Goal: Task Accomplishment & Management: Use online tool/utility

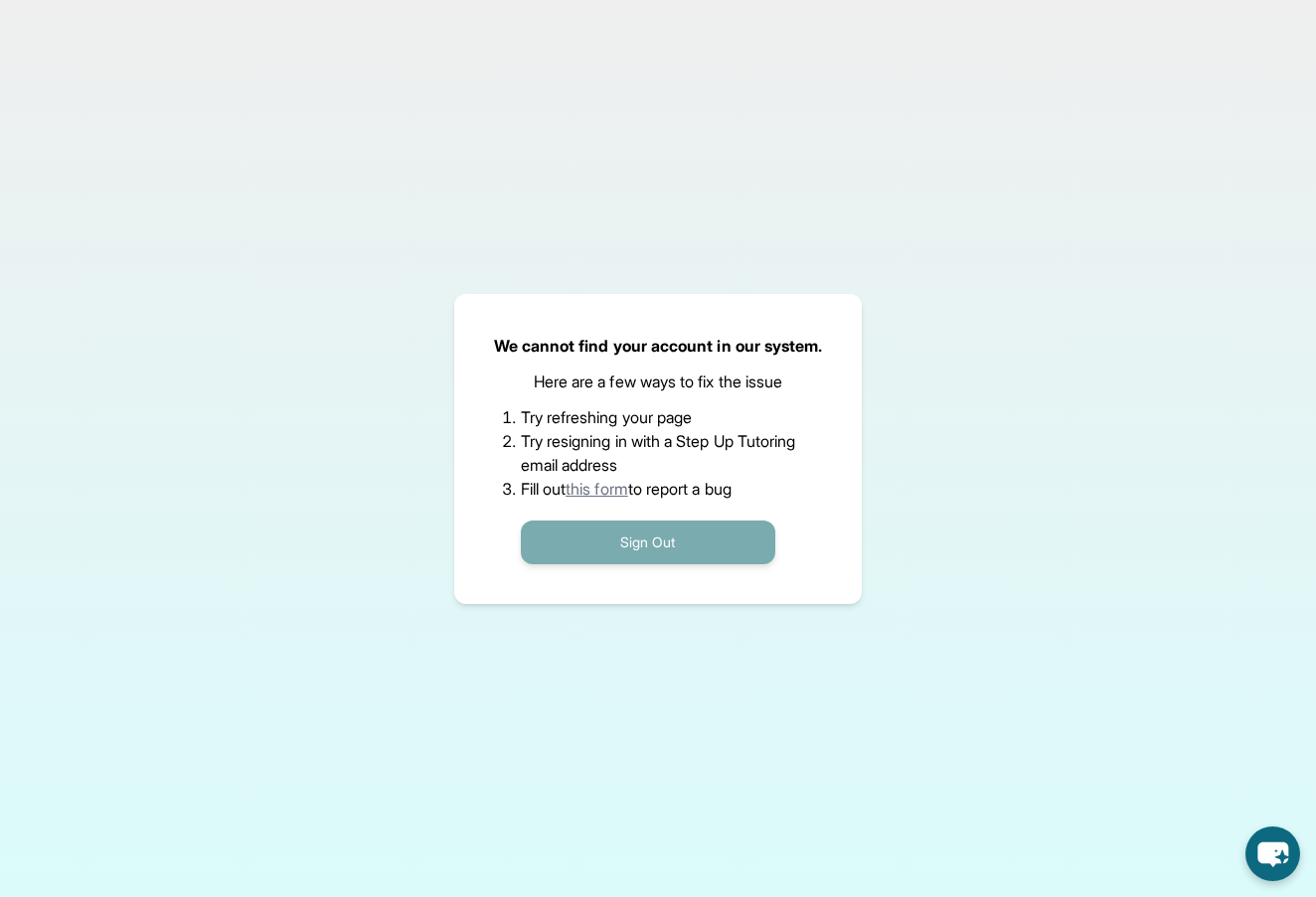
click at [733, 539] on button "Sign Out" at bounding box center [648, 543] width 254 height 44
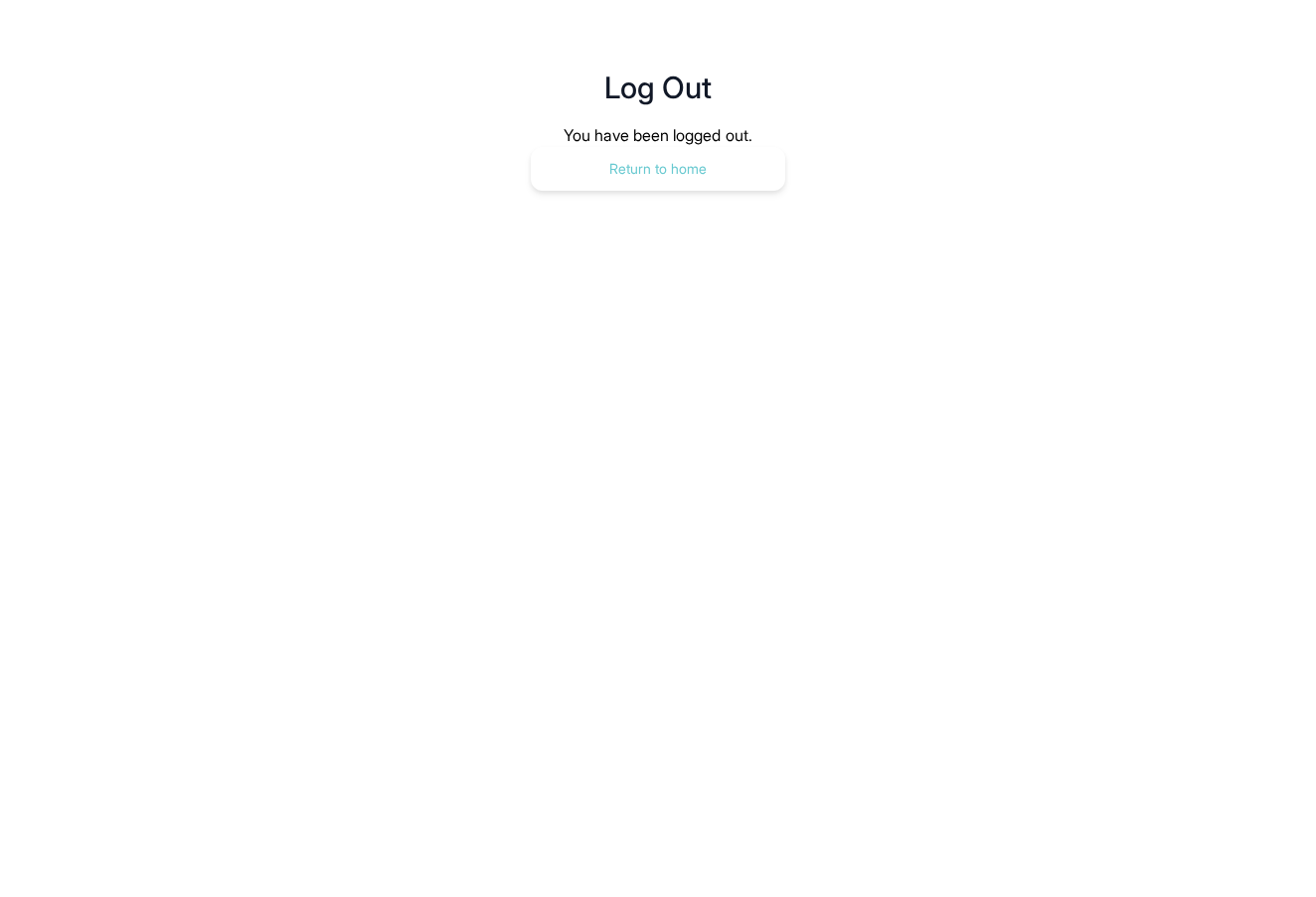
click at [683, 147] on button "Return to home" at bounding box center [658, 169] width 254 height 44
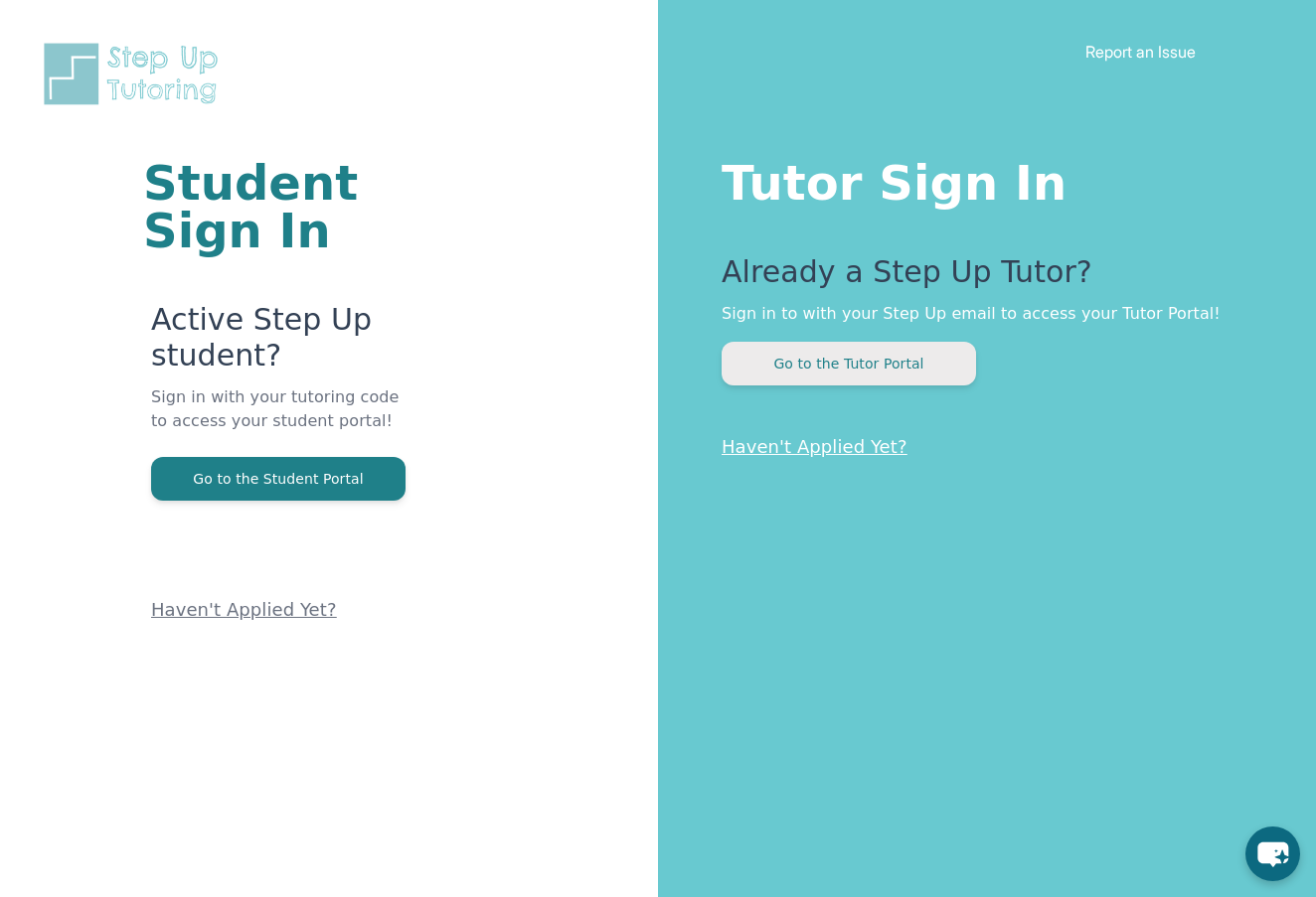
click at [824, 351] on button "Go to the Tutor Portal" at bounding box center [848, 364] width 254 height 44
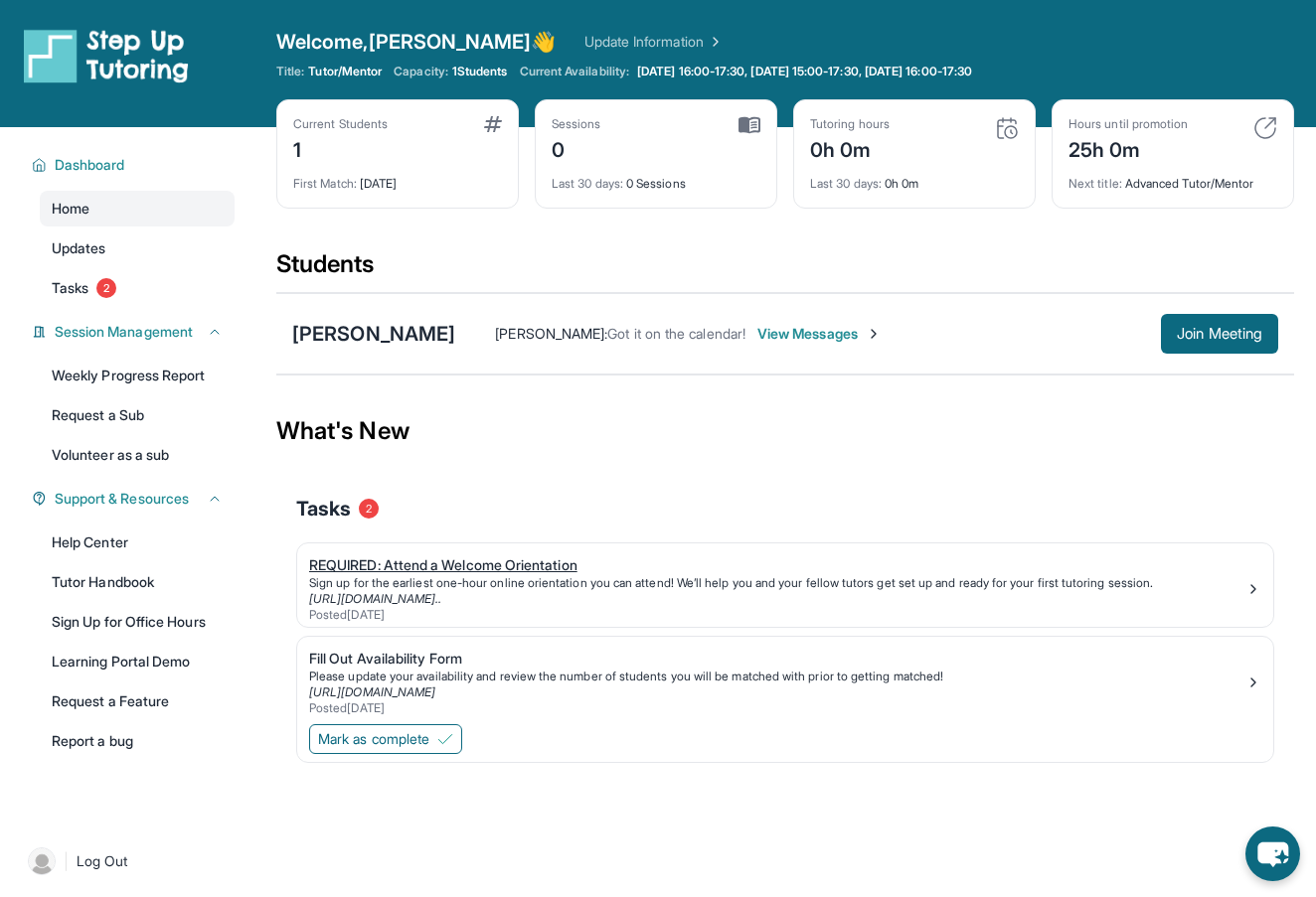
click at [1001, 607] on div "Posted [DATE]" at bounding box center [777, 615] width 936 height 16
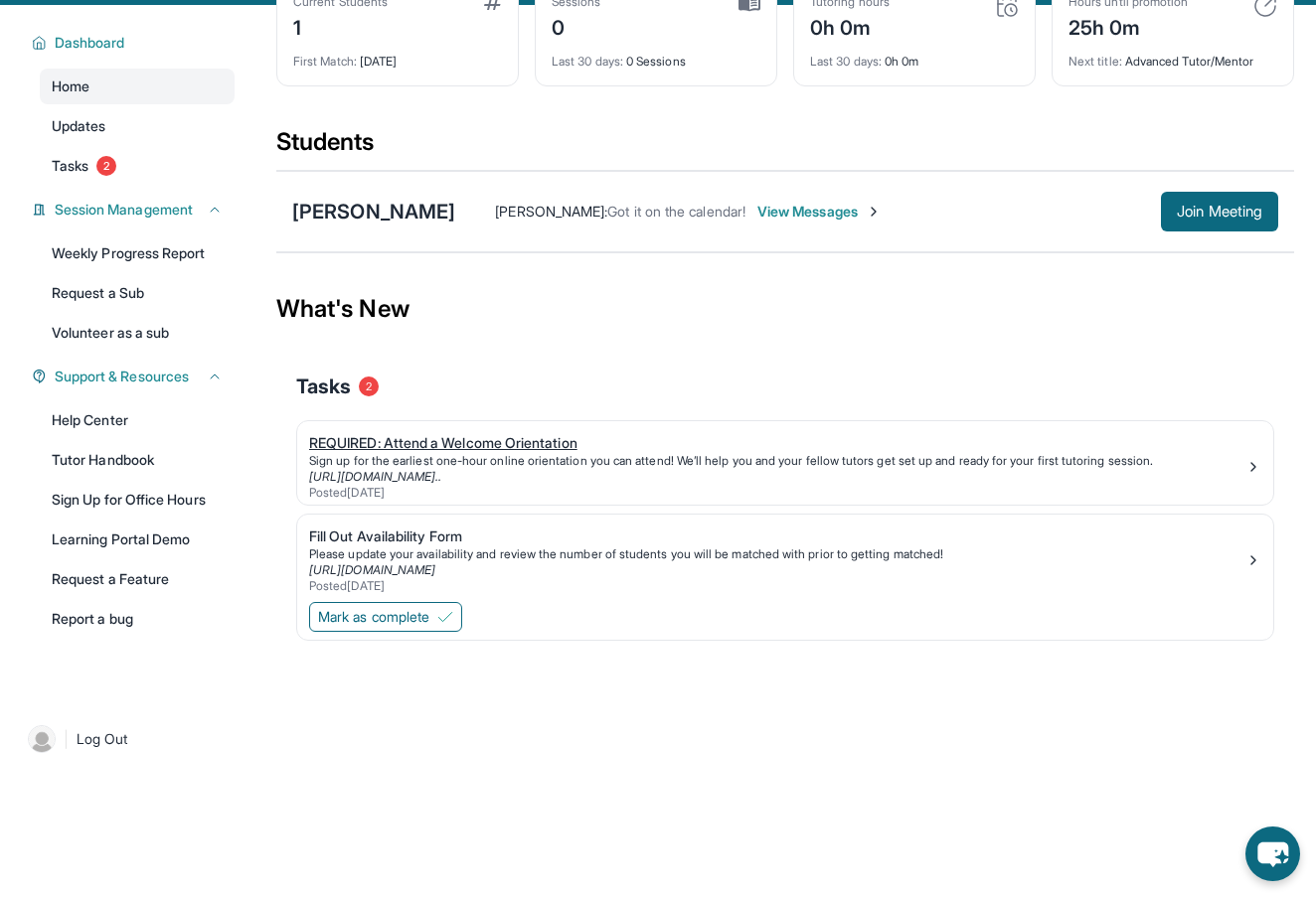
scroll to position [123, 0]
click at [459, 534] on div "Fill Out Availability Form" at bounding box center [777, 536] width 936 height 20
click at [373, 612] on span "Mark as complete" at bounding box center [373, 616] width 111 height 20
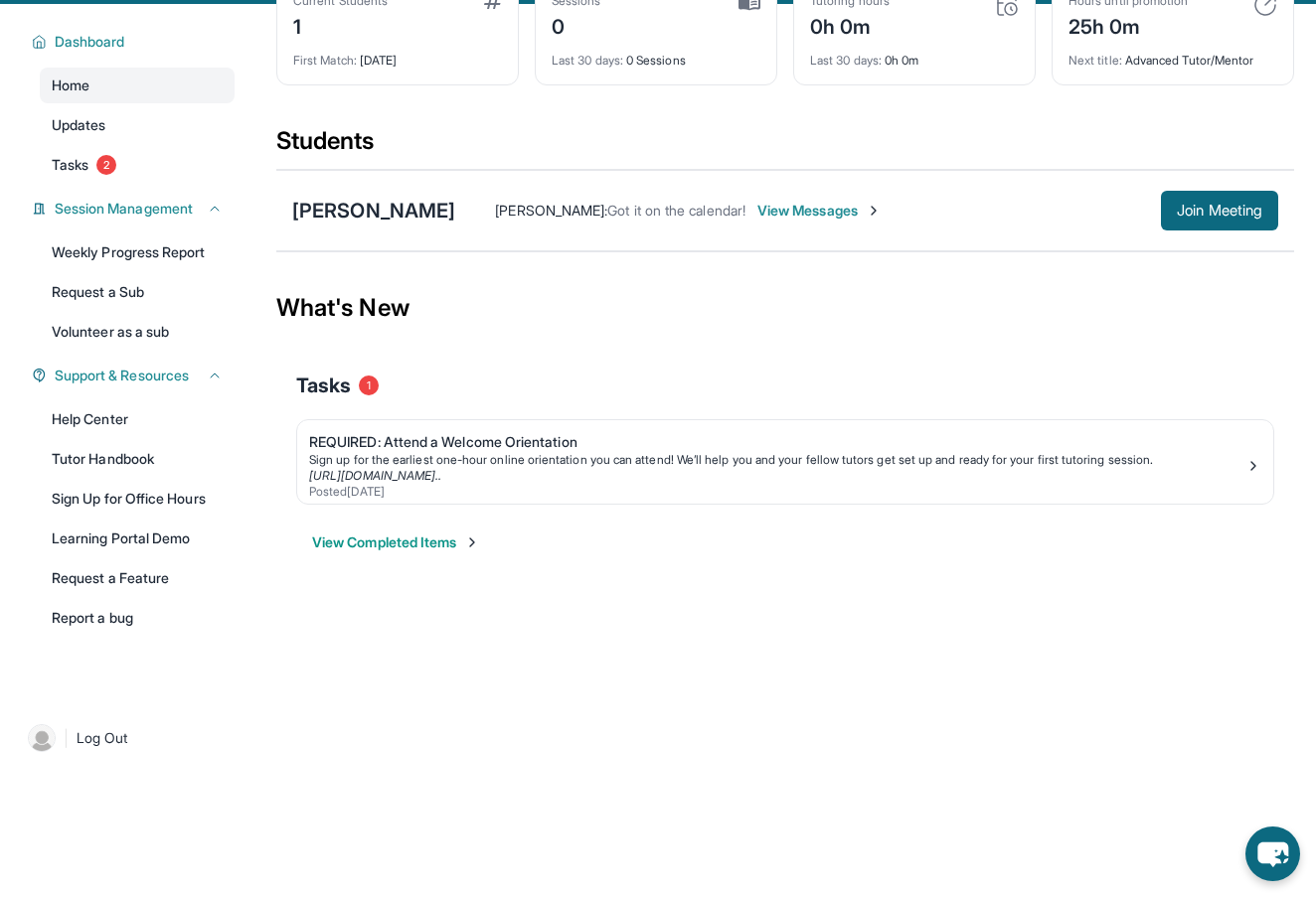
click at [759, 212] on span "View Messages" at bounding box center [819, 211] width 124 height 20
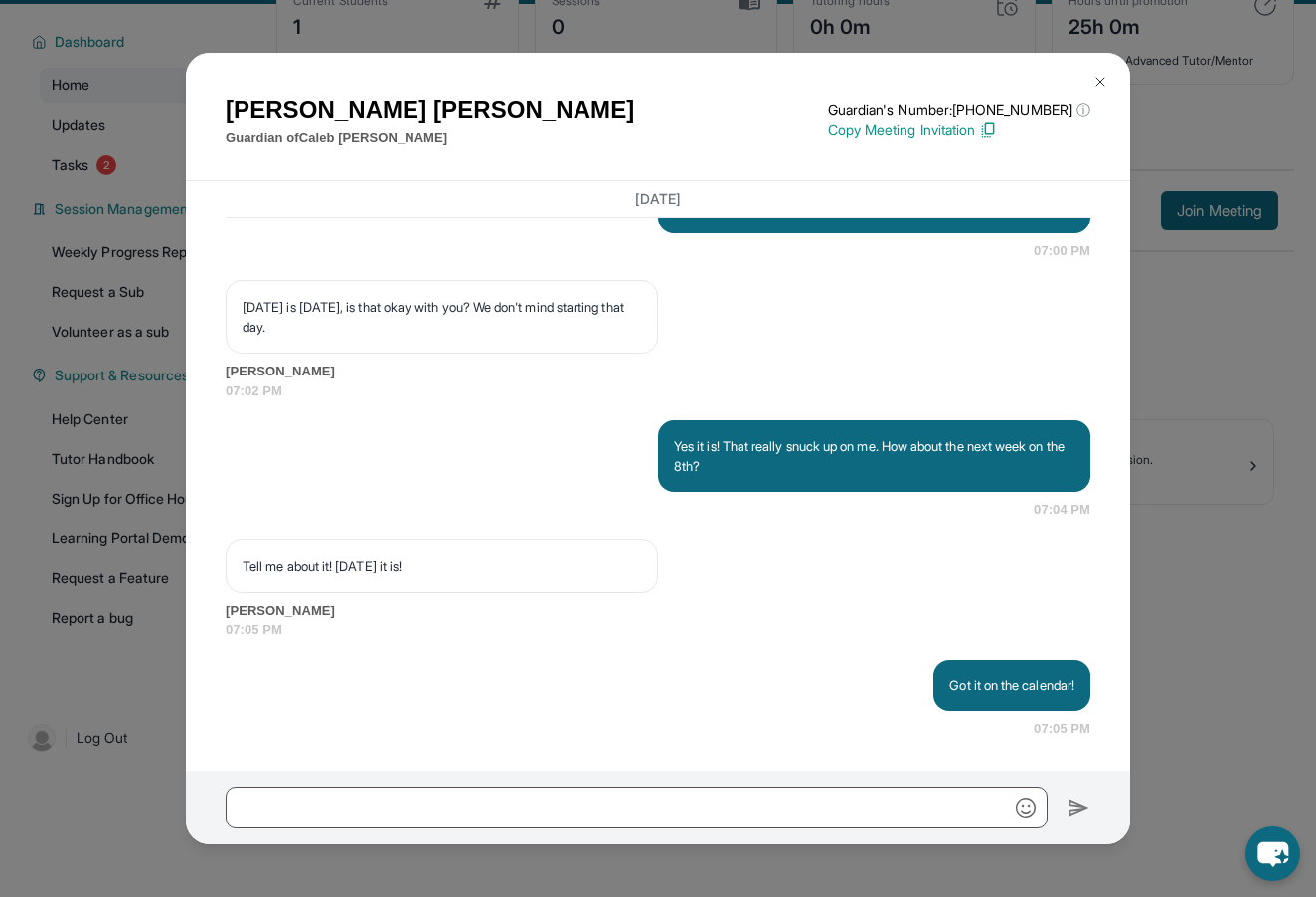
scroll to position [2510, 0]
click at [1099, 78] on img at bounding box center [1100, 83] width 16 height 16
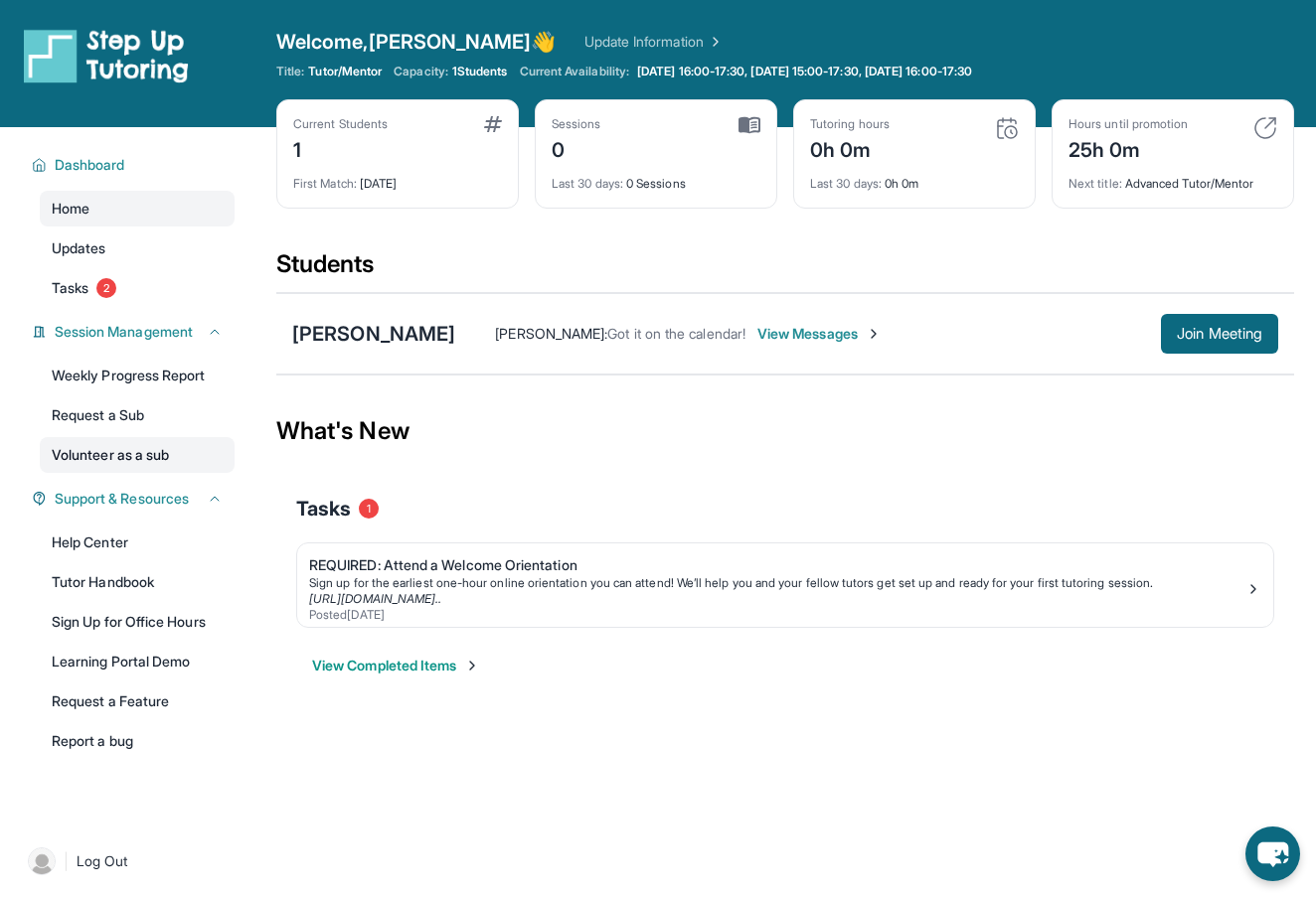
scroll to position [0, 0]
click at [105, 292] on span "2" at bounding box center [106, 288] width 20 height 20
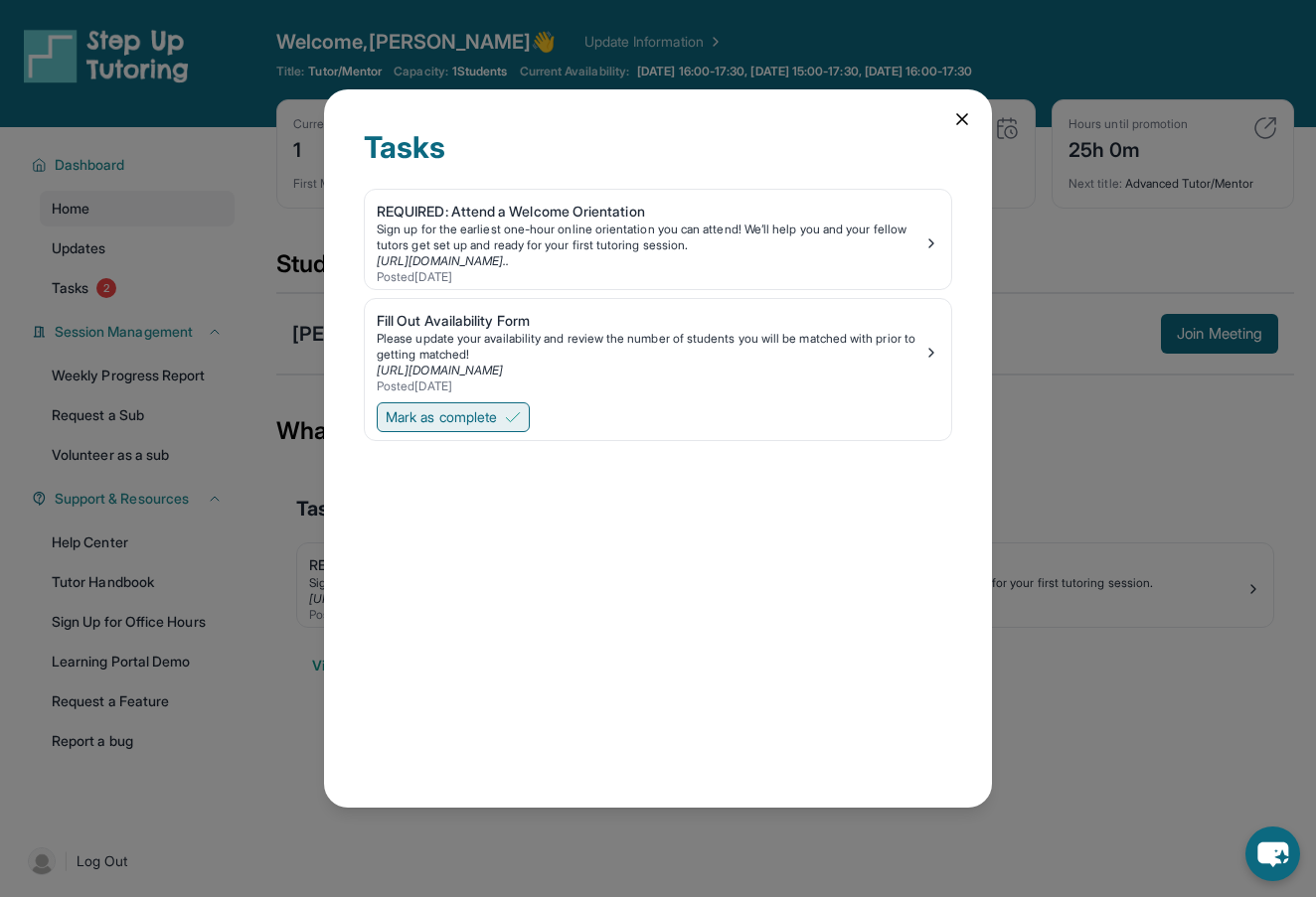
click at [489, 423] on span "Mark as complete" at bounding box center [441, 417] width 111 height 20
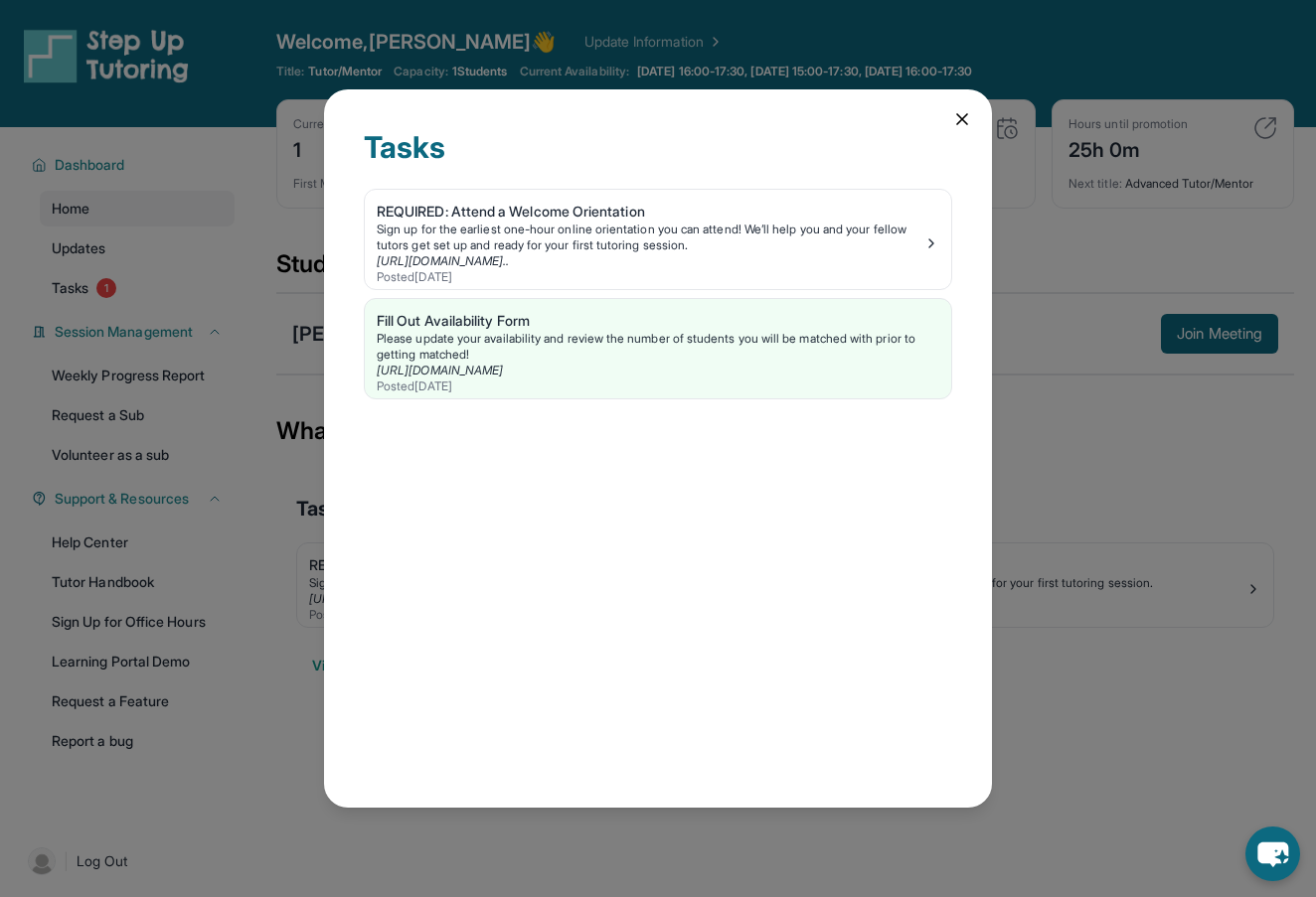
click at [966, 114] on icon at bounding box center [962, 119] width 20 height 20
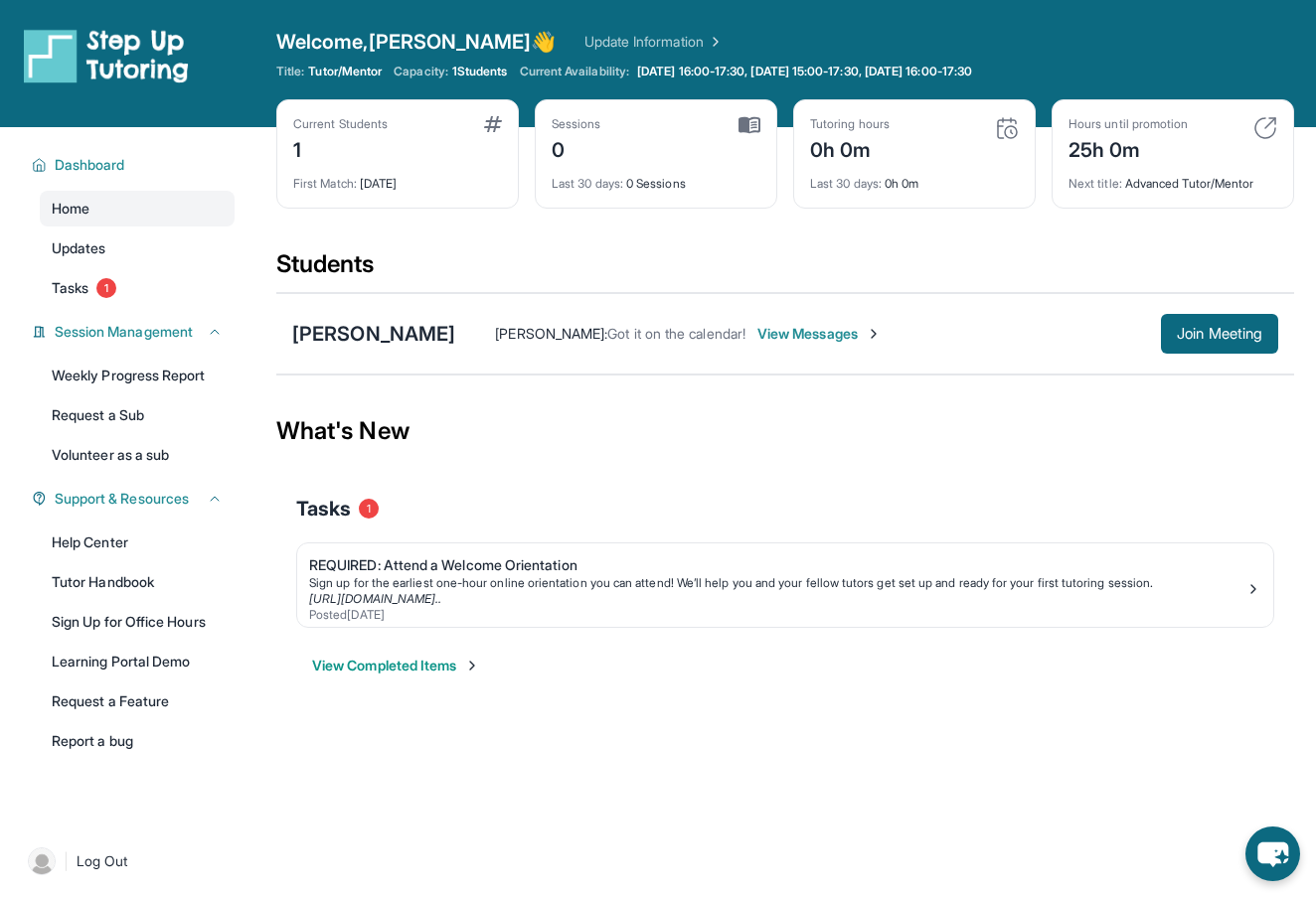
click at [584, 48] on link "Update Information" at bounding box center [653, 42] width 139 height 20
click at [109, 225] on link "Home" at bounding box center [137, 209] width 195 height 36
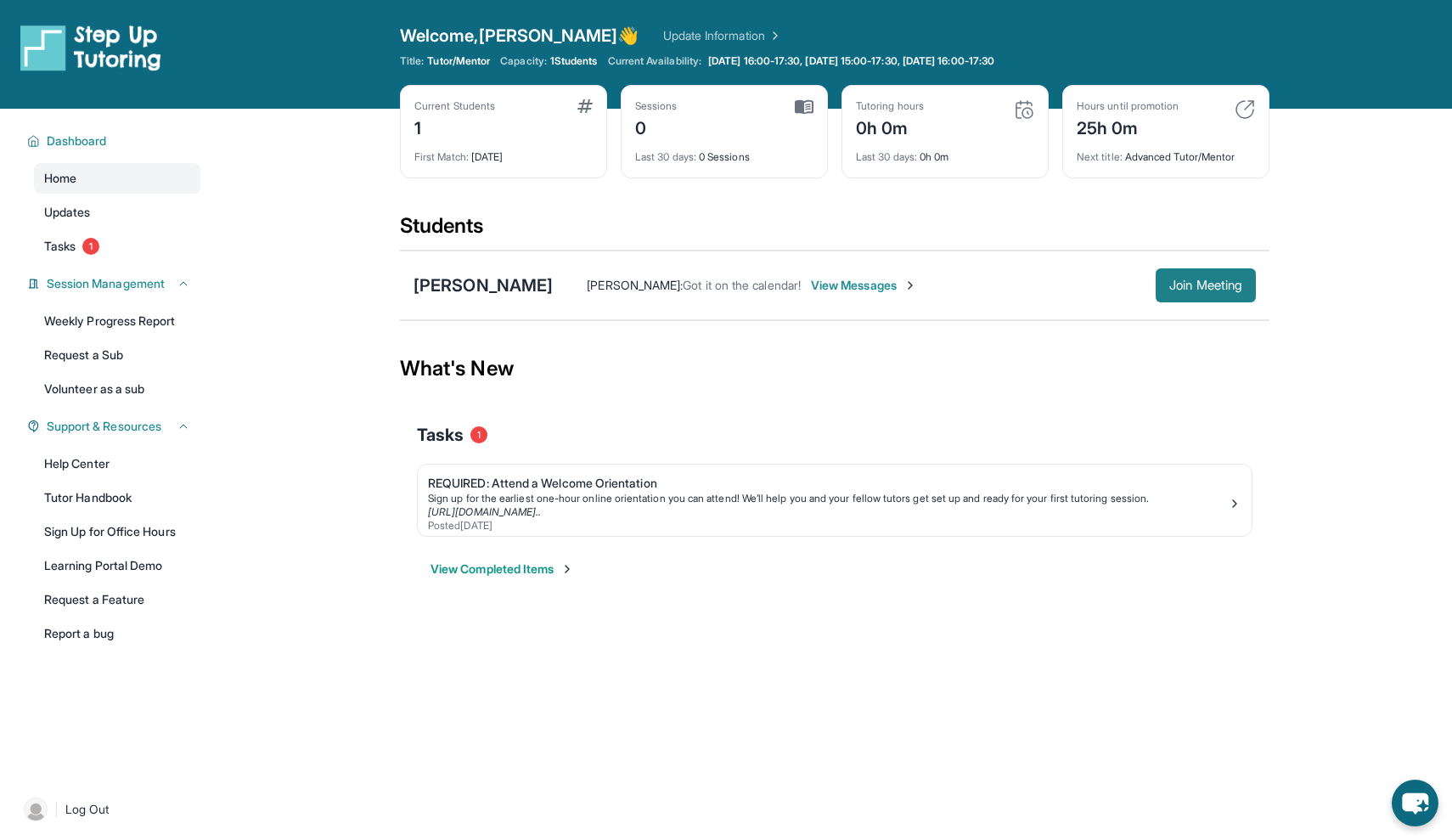
click at [1124, 291] on span "Join Meeting" at bounding box center [1205, 285] width 73 height 10
click at [862, 285] on span "View Messages" at bounding box center [864, 285] width 106 height 17
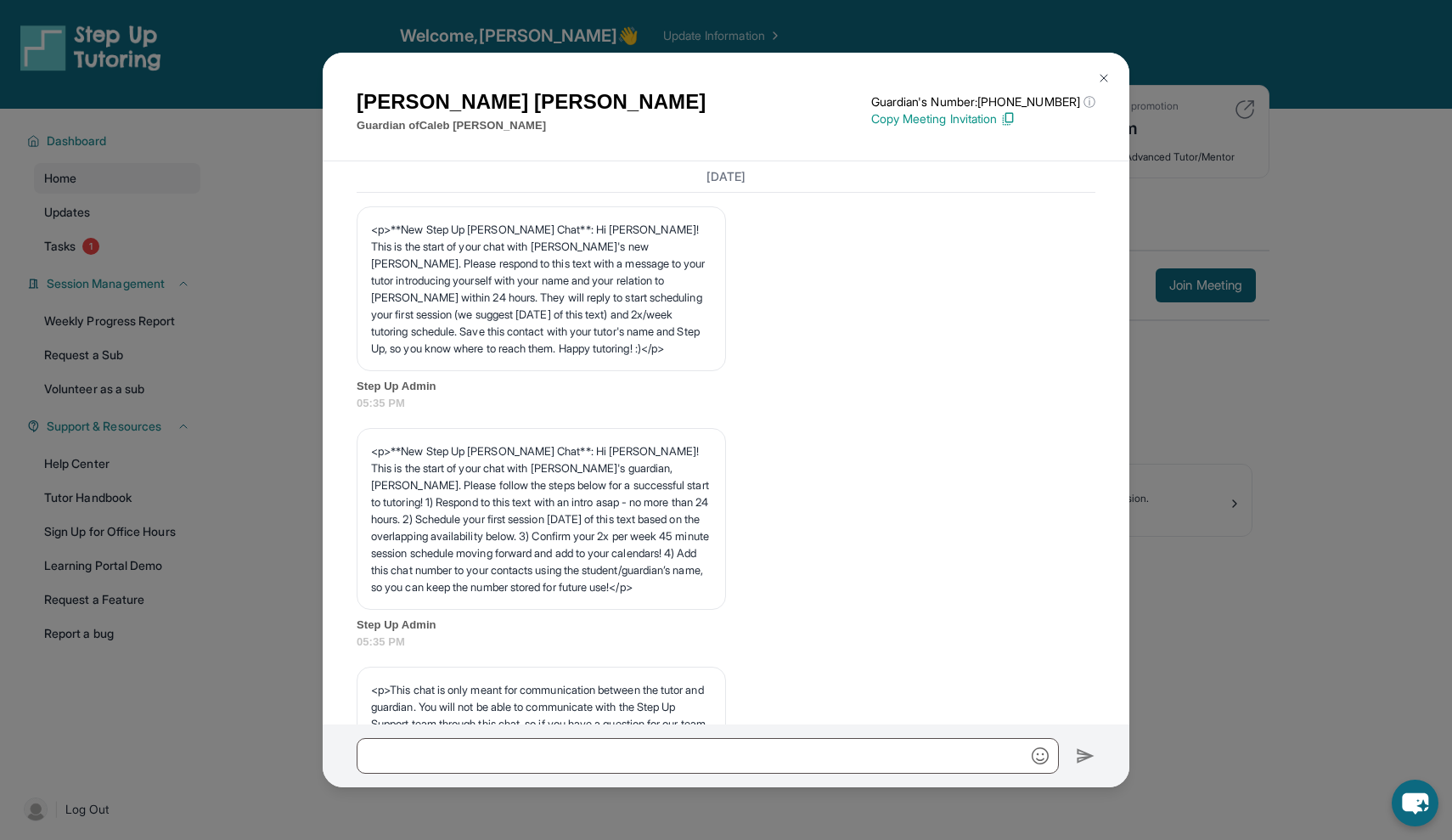
scroll to position [2086, 0]
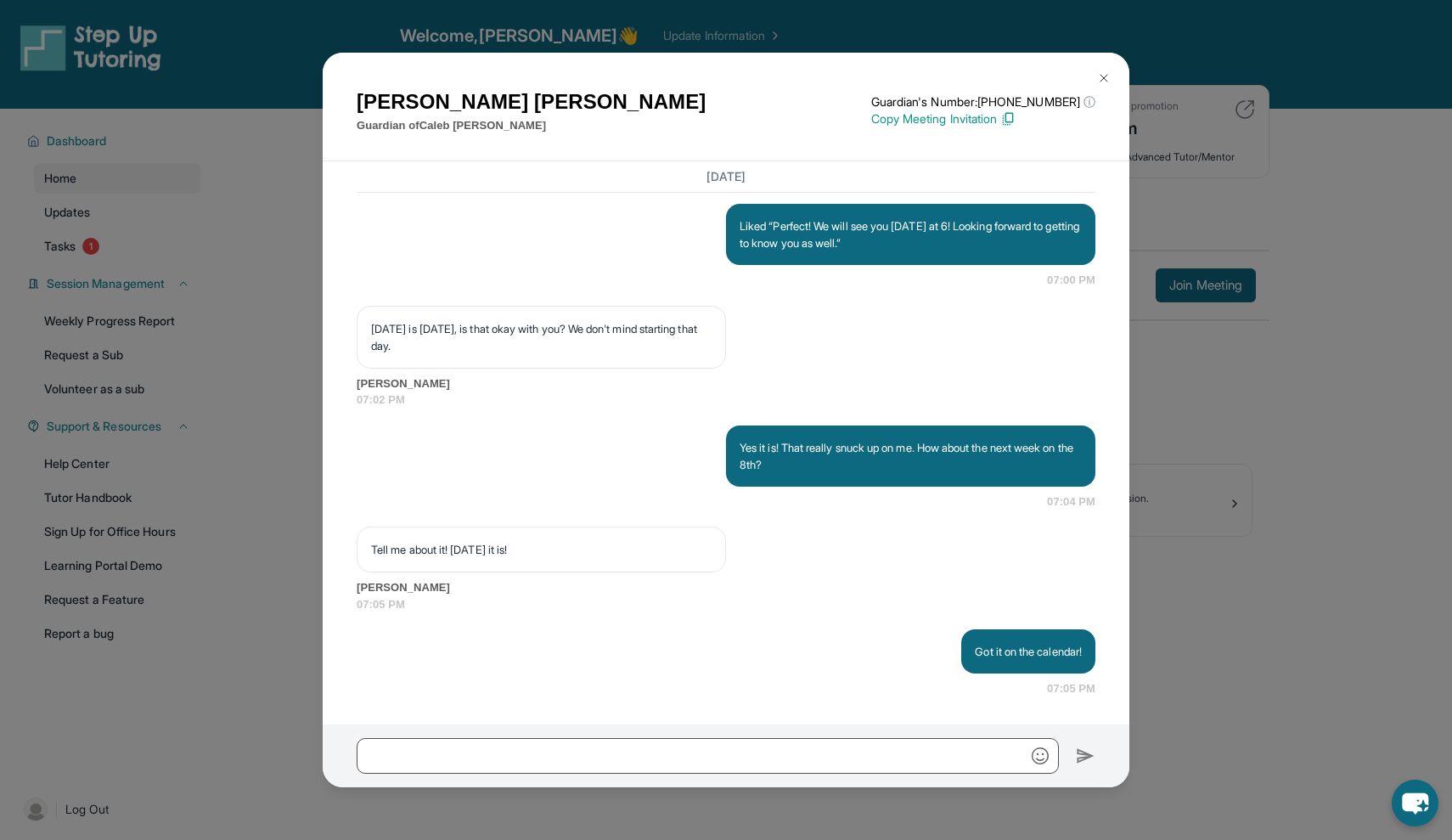
click at [1100, 75] on img at bounding box center [1104, 78] width 14 height 14
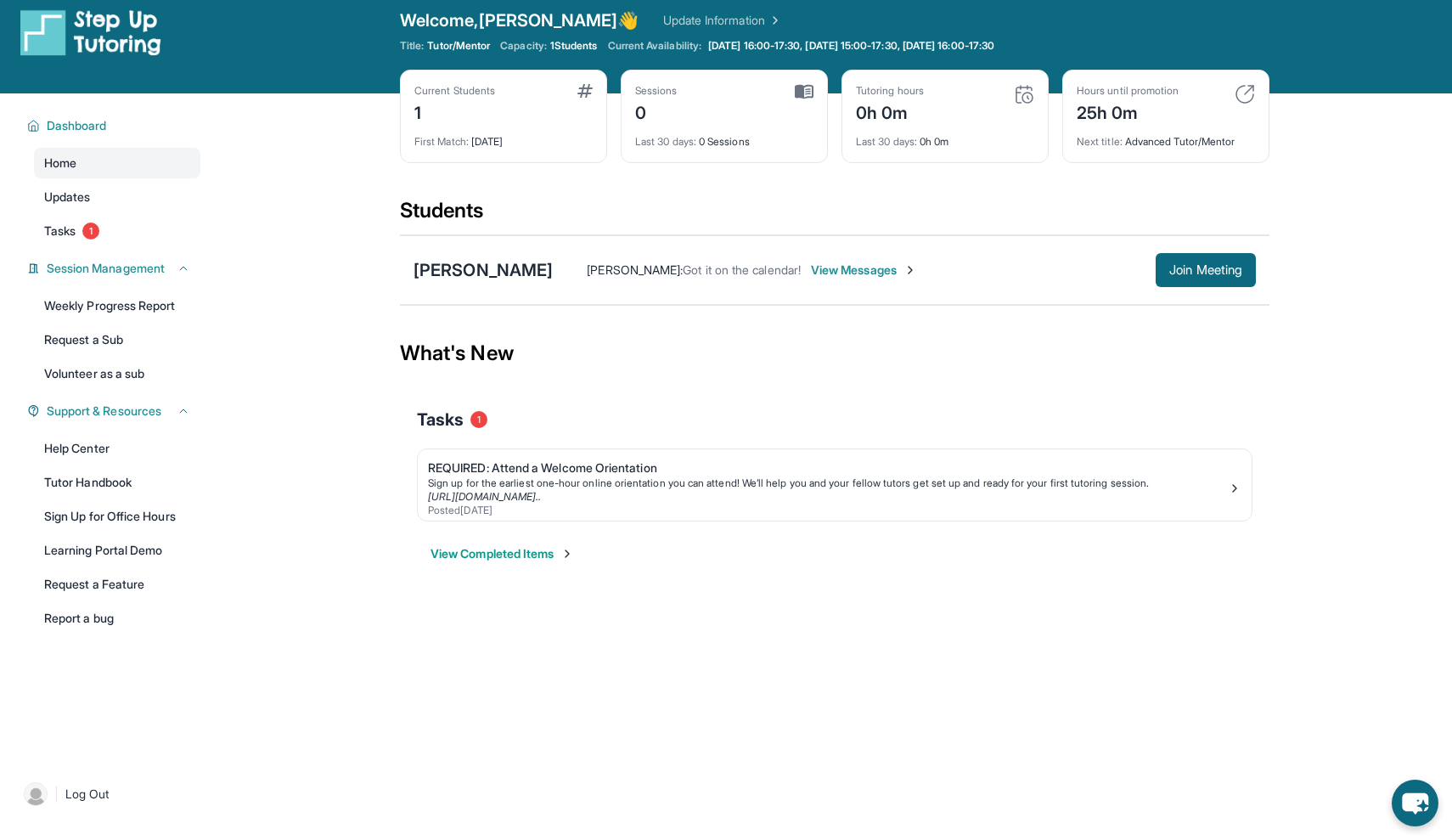
scroll to position [17, 0]
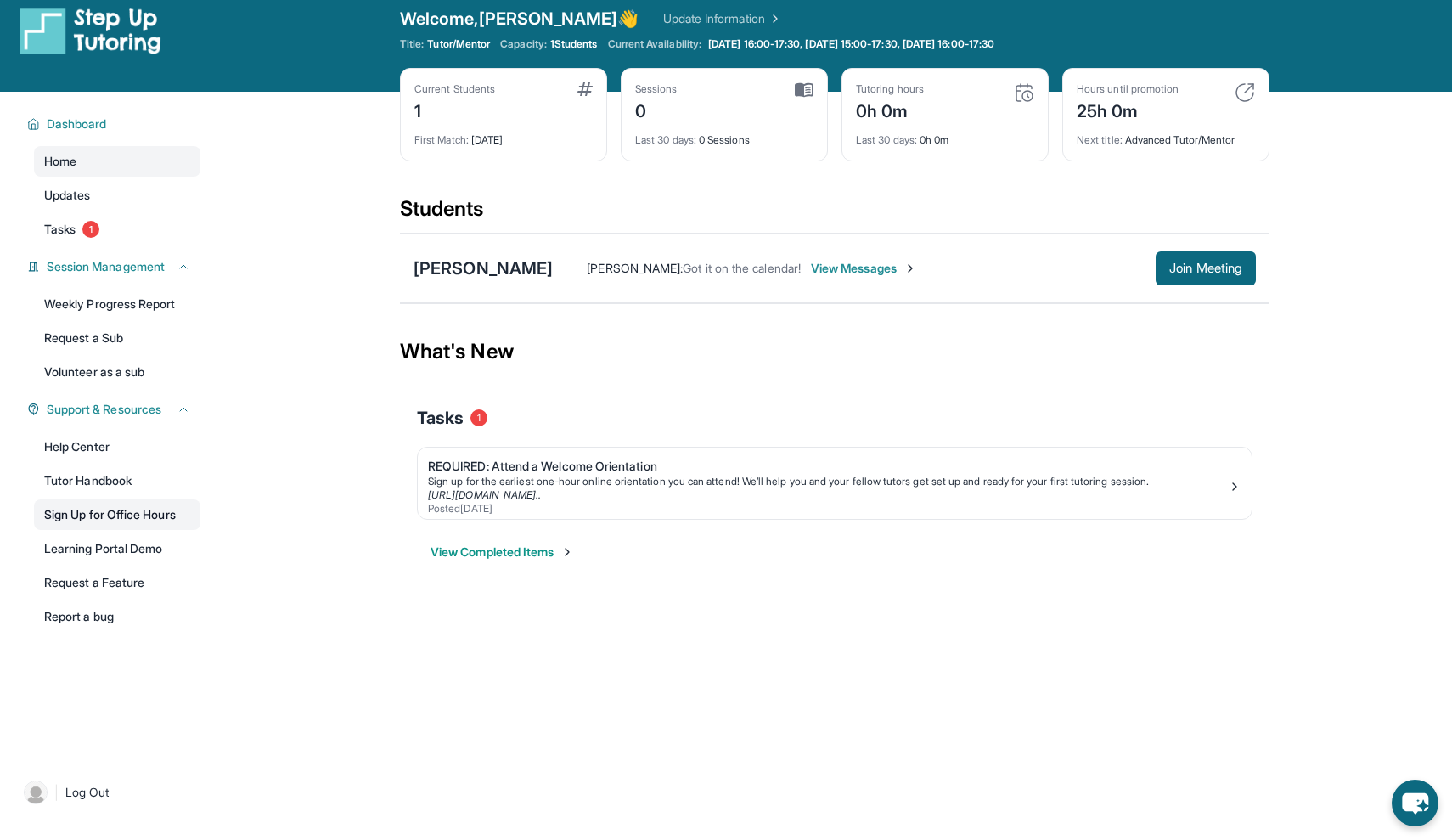
click at [167, 520] on link "Sign Up for Office Hours" at bounding box center [117, 514] width 167 height 31
click at [171, 301] on link "Weekly Progress Report" at bounding box center [117, 304] width 167 height 31
click at [110, 477] on link "Tutor Handbook" at bounding box center [117, 481] width 167 height 31
